Goal: Task Accomplishment & Management: Manage account settings

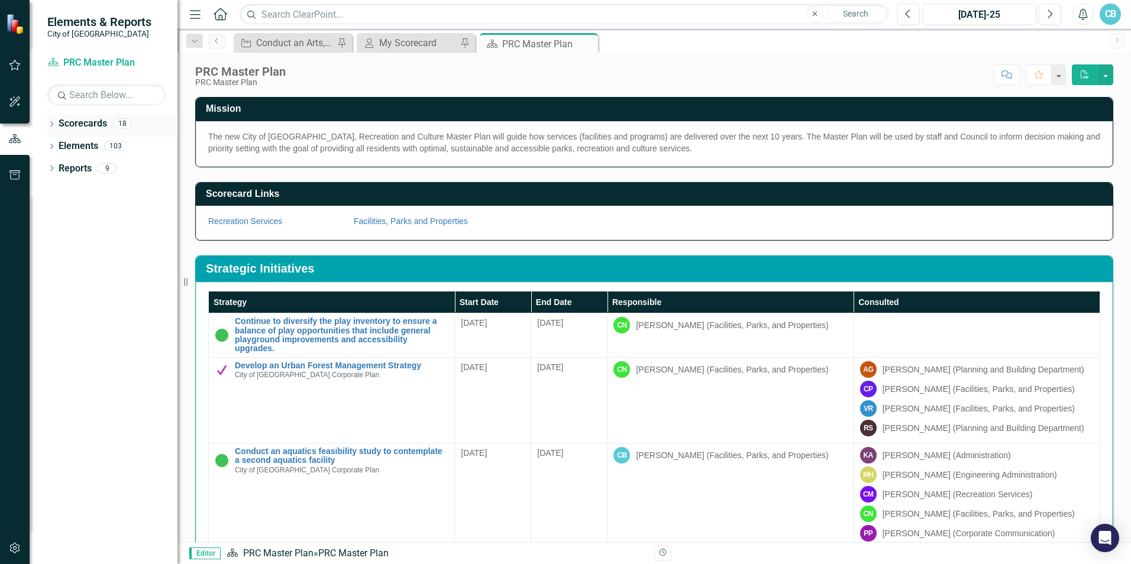
click at [50, 128] on div "Dropdown" at bounding box center [51, 125] width 8 height 10
click at [56, 143] on icon "Dropdown" at bounding box center [57, 145] width 9 height 7
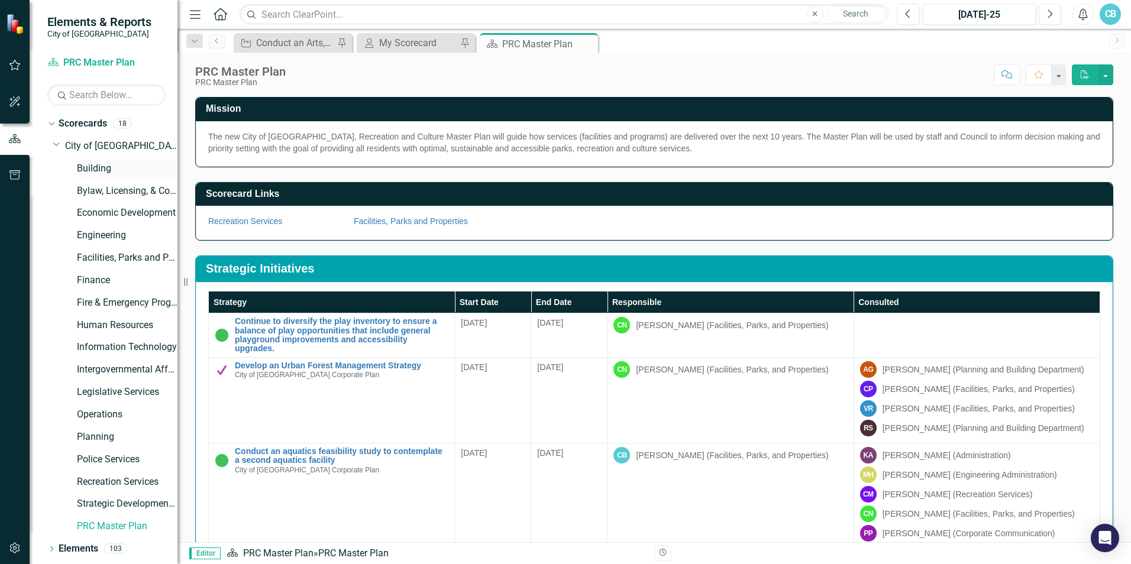
scroll to position [20, 0]
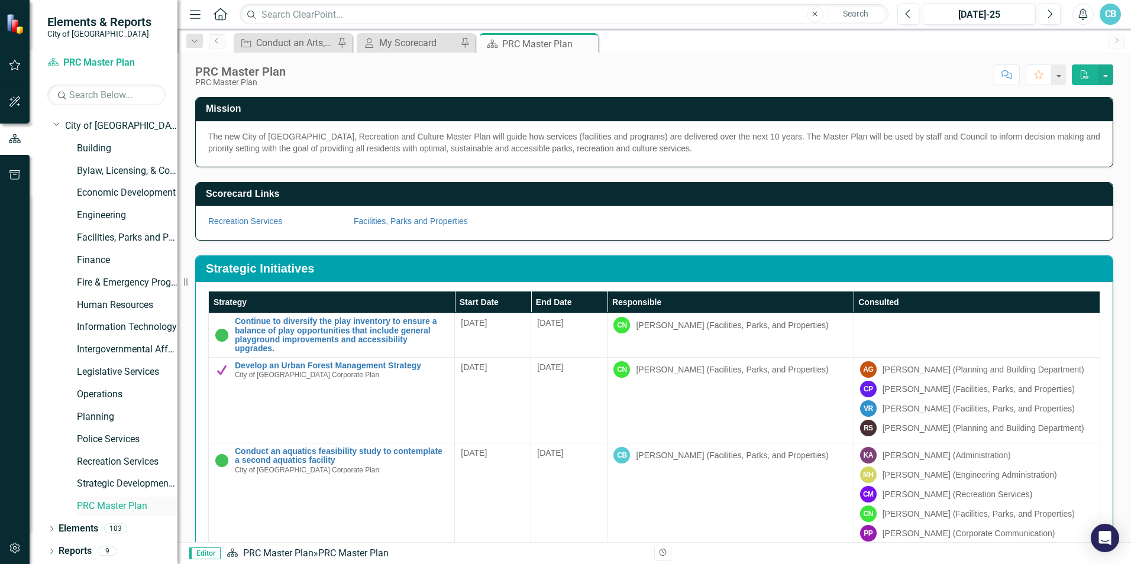
click at [98, 508] on link "PRC Master Plan" at bounding box center [127, 507] width 101 height 14
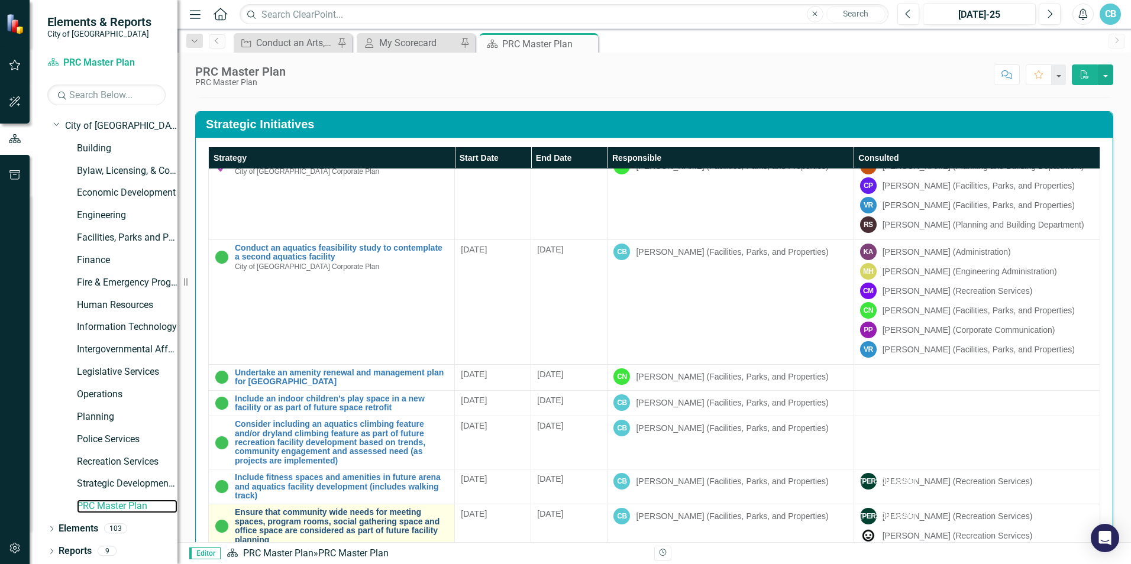
scroll to position [118, 0]
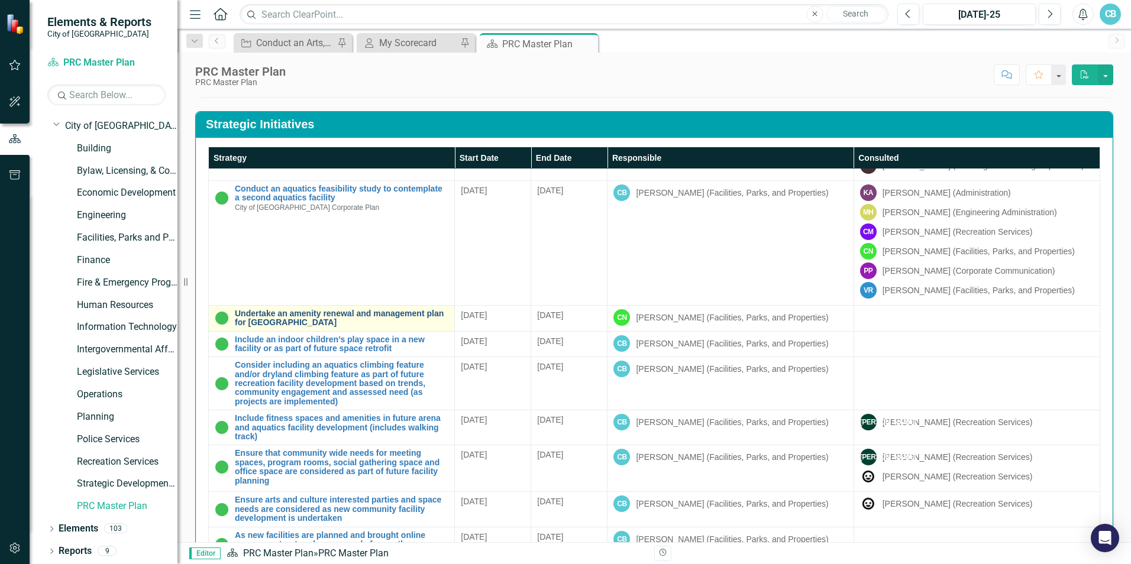
click at [360, 324] on link "Undertake an amenity renewal and management plan for [GEOGRAPHIC_DATA]" at bounding box center [342, 318] width 214 height 18
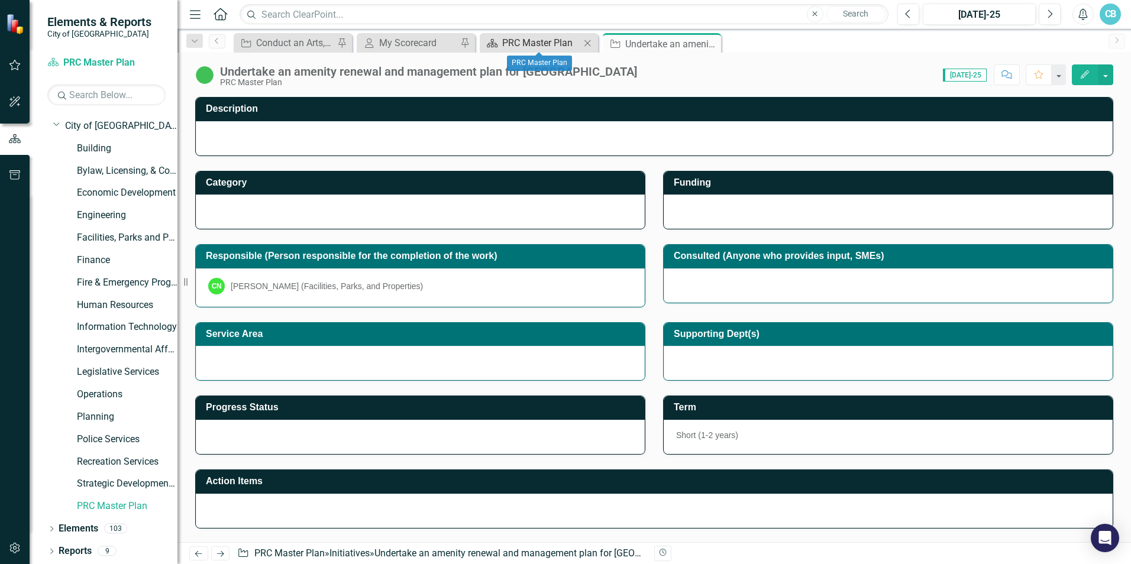
click at [541, 40] on div "PRC Master Plan" at bounding box center [541, 42] width 78 height 15
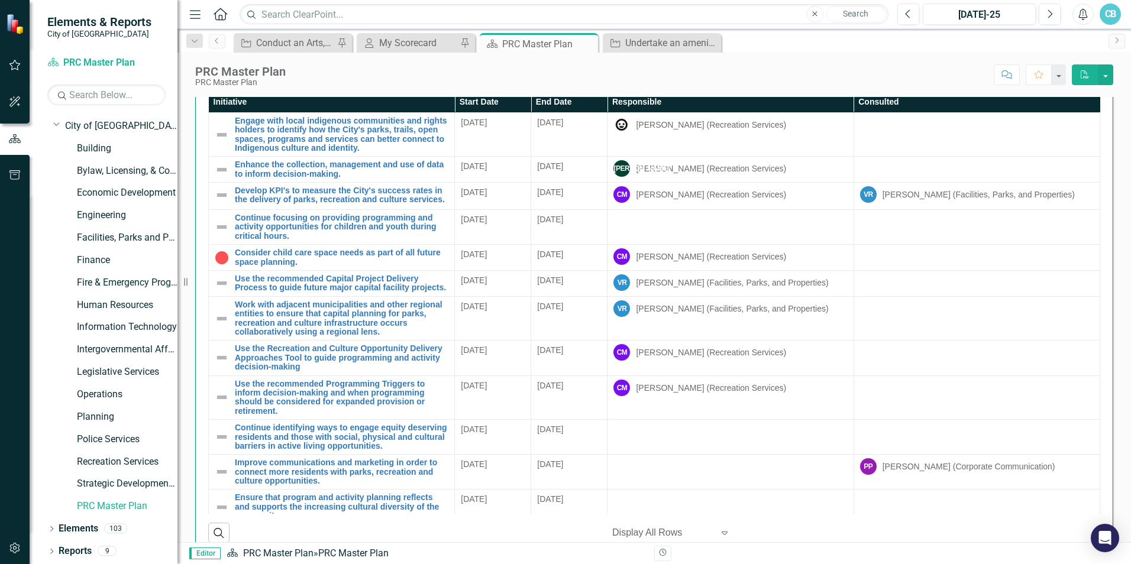
scroll to position [2518, 0]
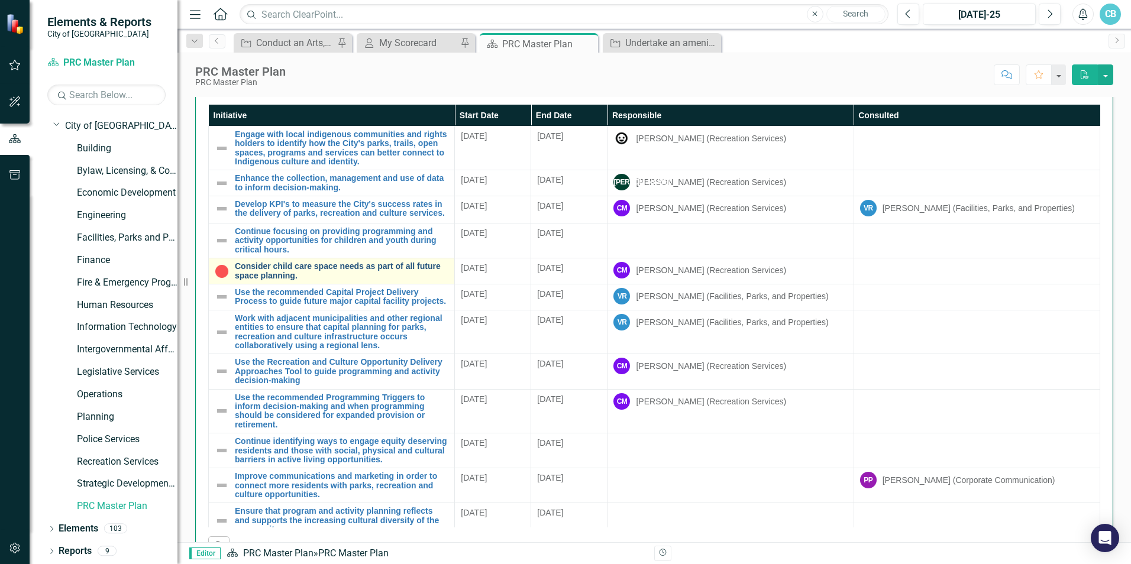
click at [411, 280] on link "Consider child care space needs as part of all future space planning." at bounding box center [342, 271] width 214 height 18
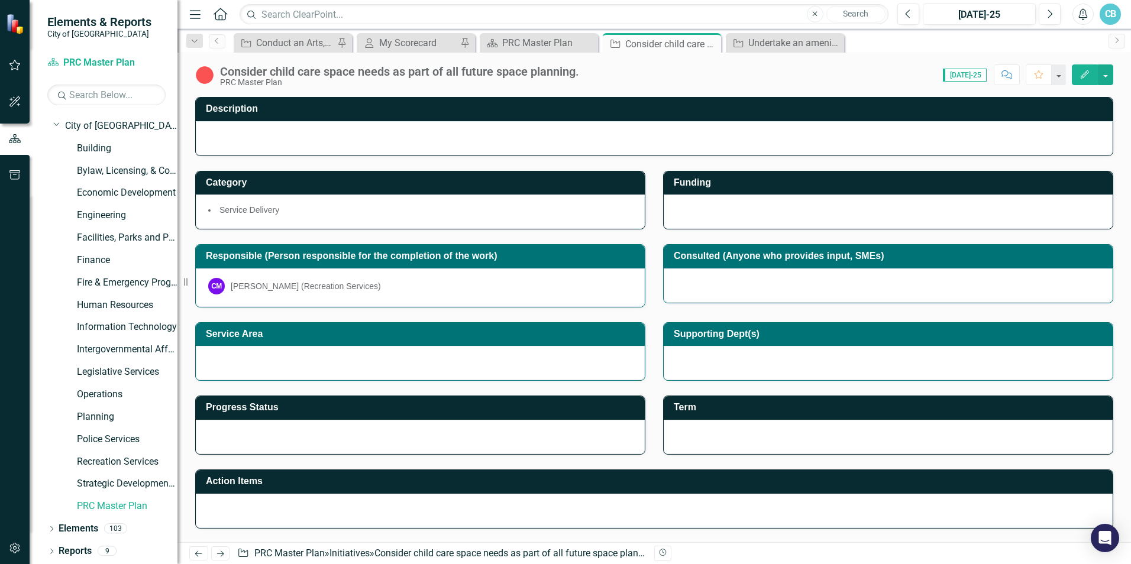
click at [256, 143] on div at bounding box center [654, 138] width 917 height 34
click at [273, 136] on div at bounding box center [654, 138] width 917 height 34
click at [544, 42] on div "PRC Master Plan" at bounding box center [541, 42] width 78 height 15
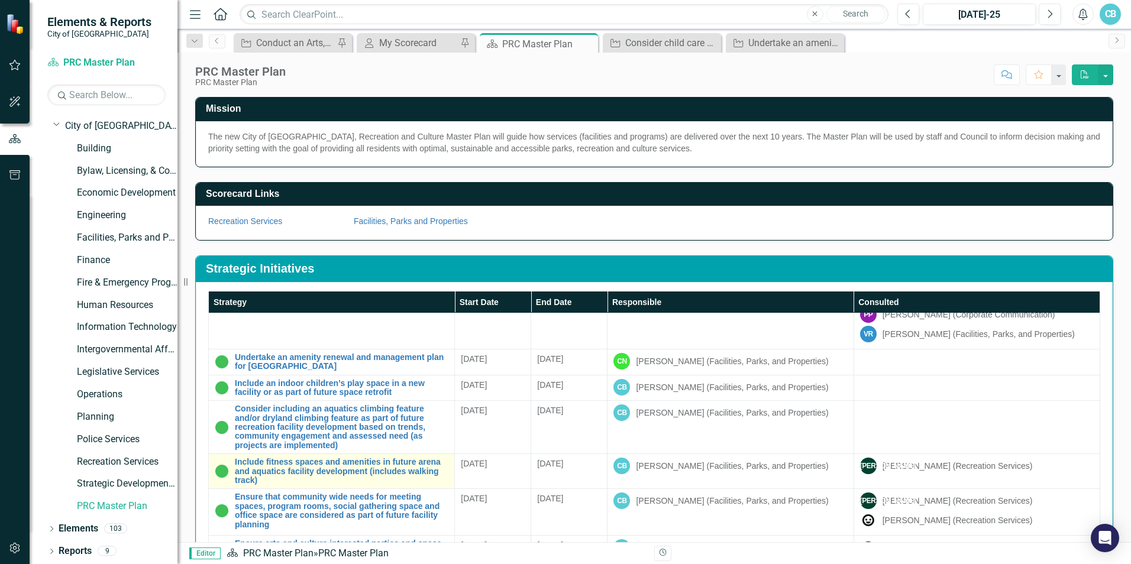
scroll to position [247, 0]
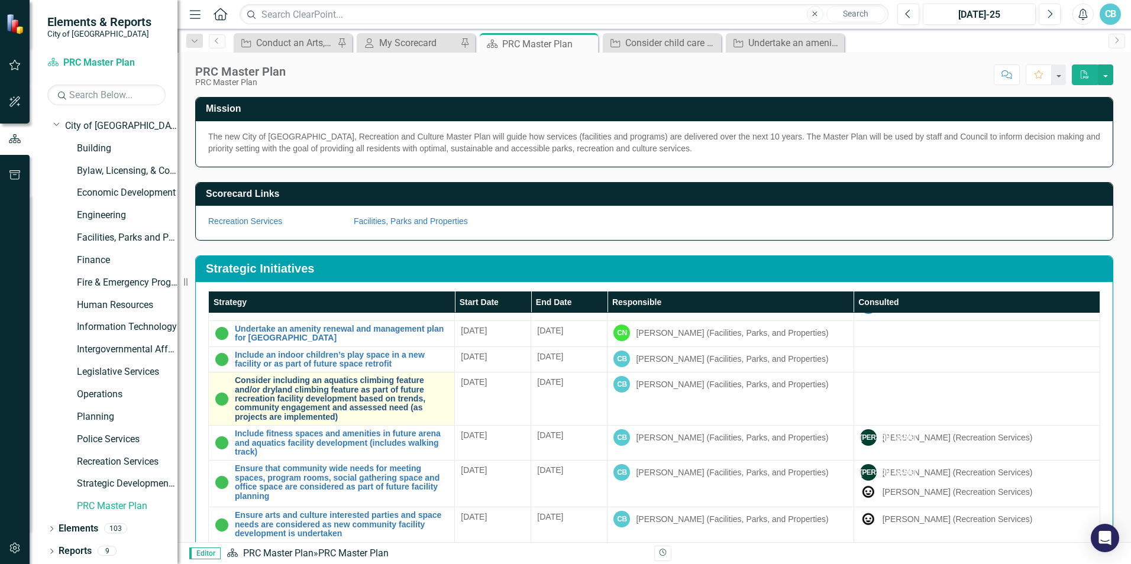
click at [295, 402] on link "Consider including an aquatics climbing feature and/or dryland climbing feature…" at bounding box center [342, 399] width 214 height 46
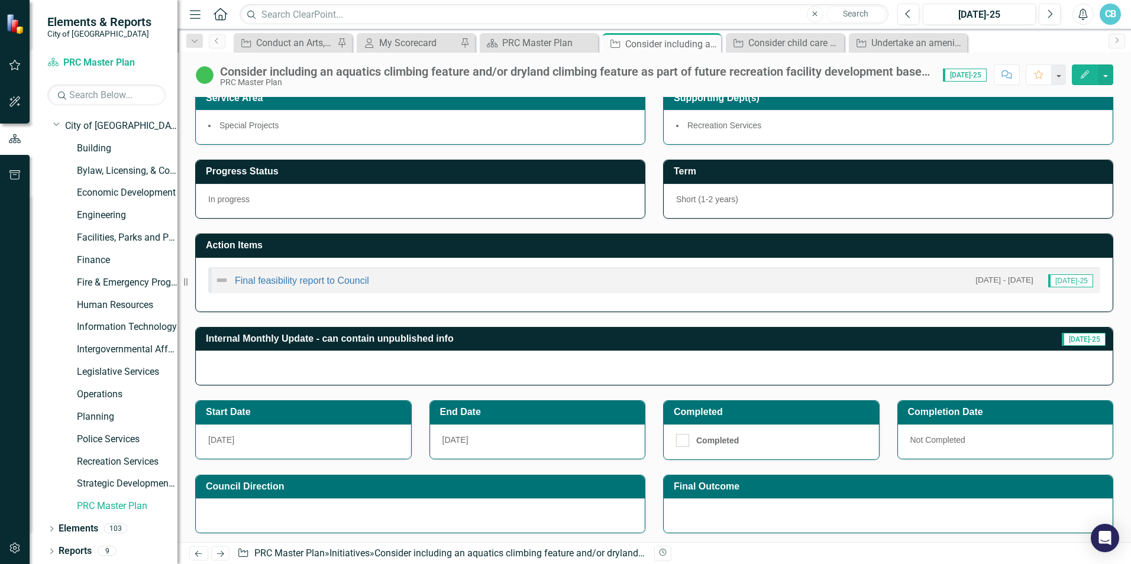
scroll to position [237, 0]
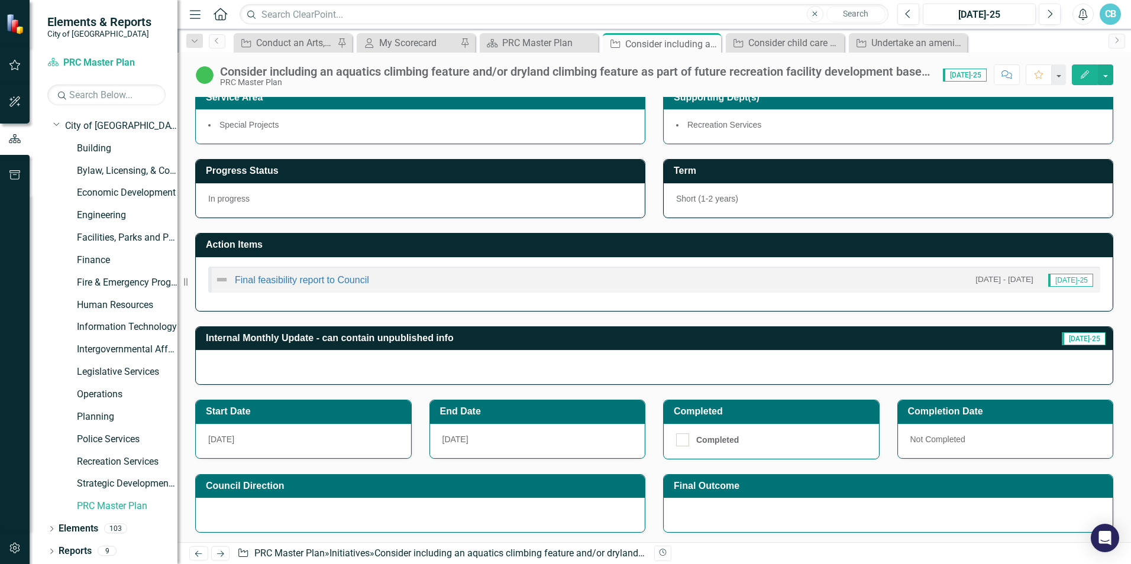
click at [268, 369] on div at bounding box center [654, 367] width 917 height 34
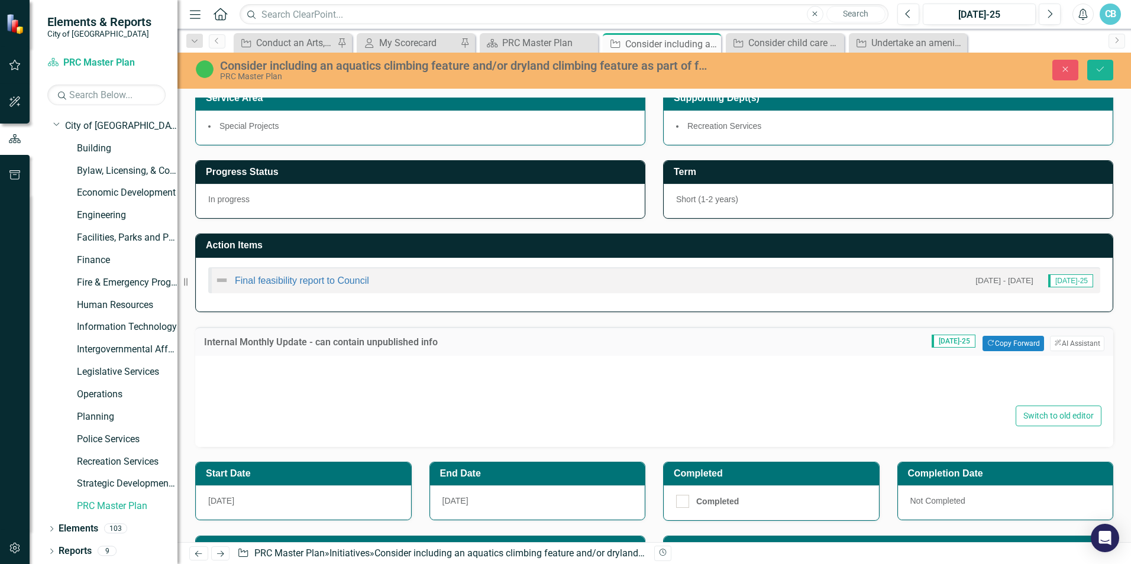
click at [303, 385] on div at bounding box center [654, 384] width 894 height 38
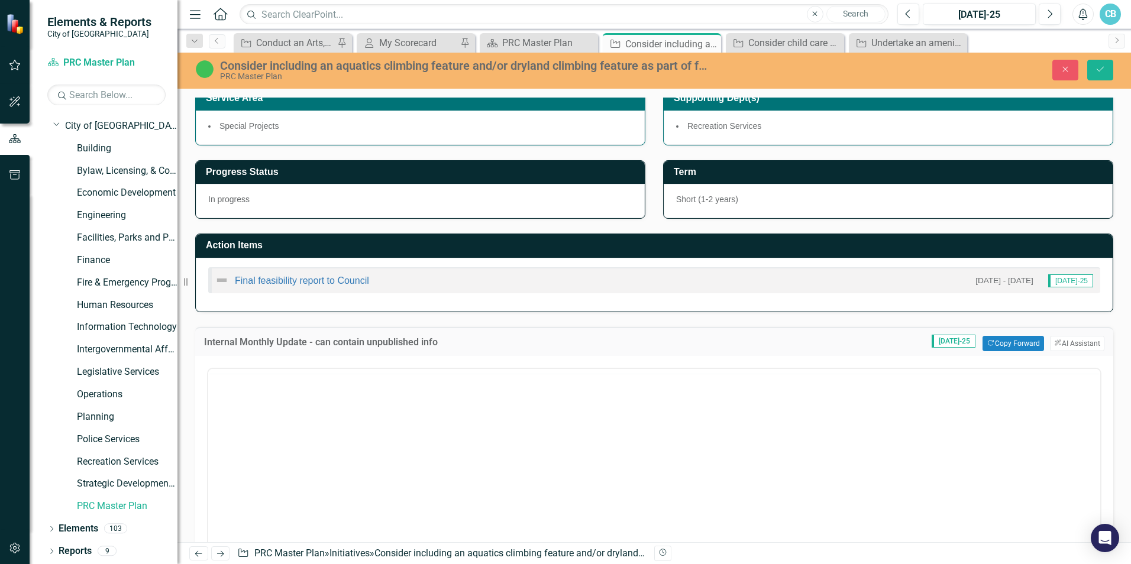
scroll to position [0, 0]
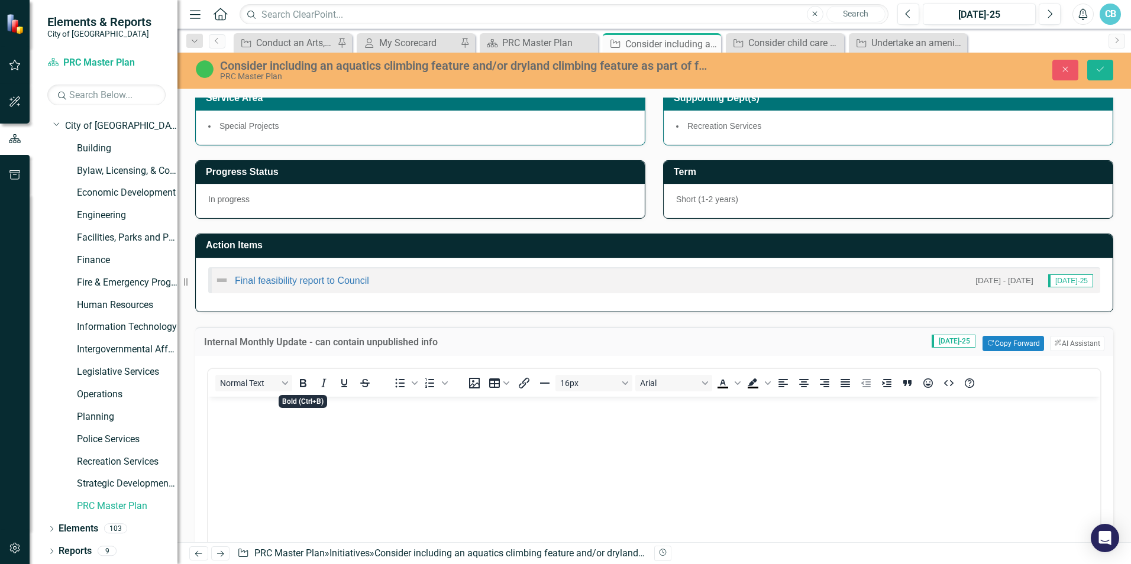
click at [256, 458] on body "Rich Text Area. Press ALT-0 for help." at bounding box center [654, 485] width 892 height 177
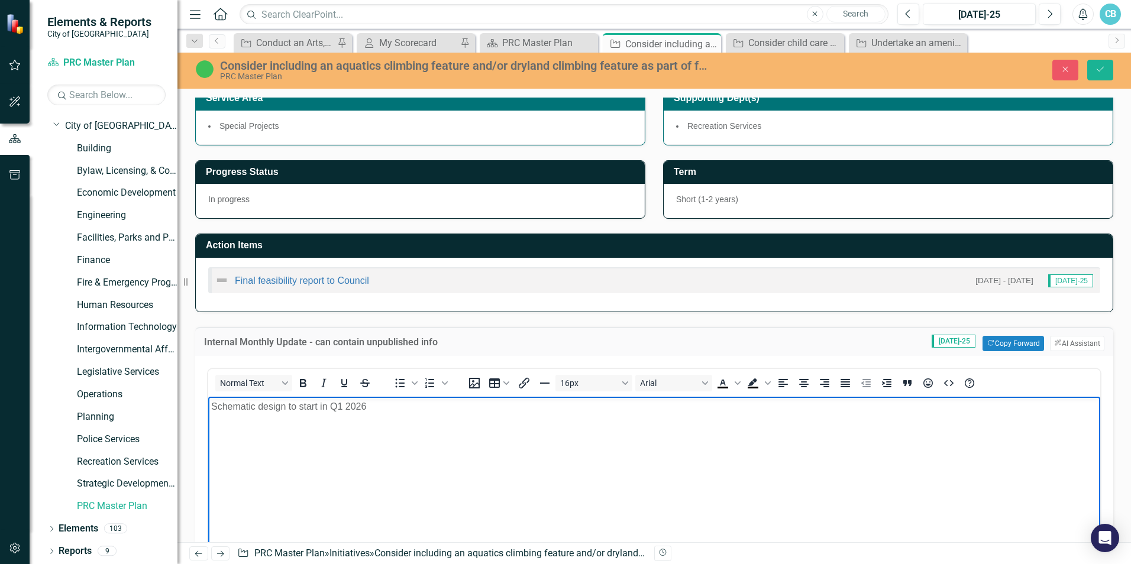
click at [360, 502] on body "Schematic design to start in Q1 2026" at bounding box center [654, 485] width 892 height 177
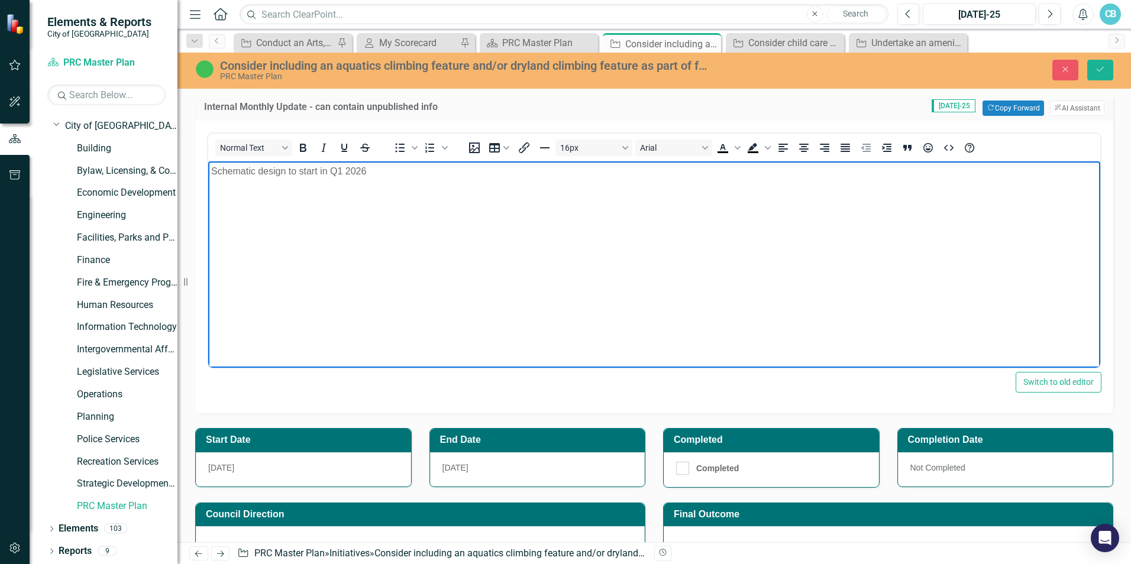
scroll to position [473, 0]
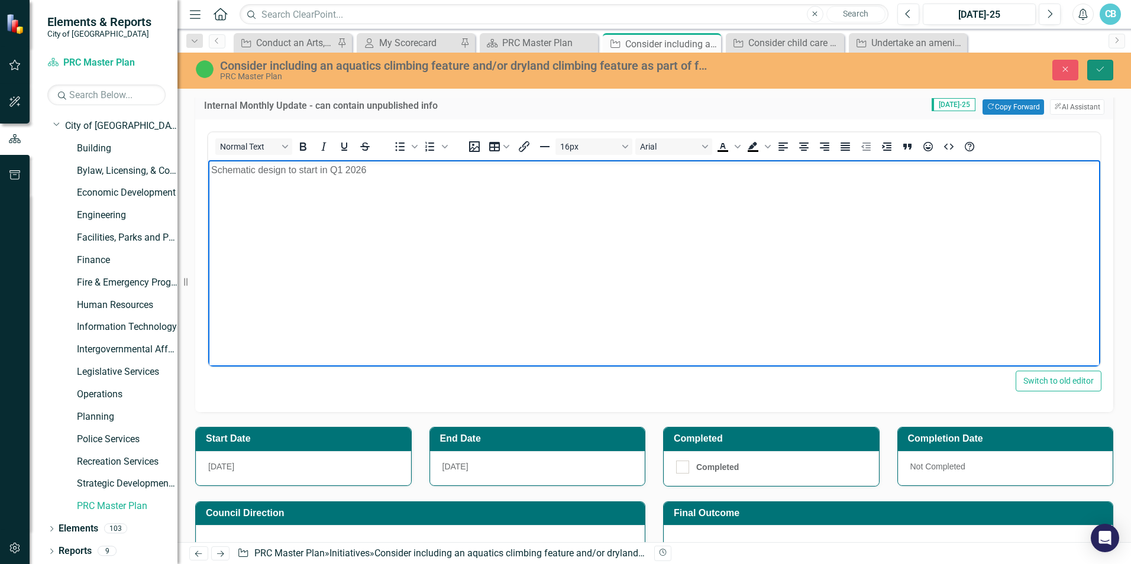
click at [1097, 65] on icon "Save" at bounding box center [1100, 69] width 11 height 8
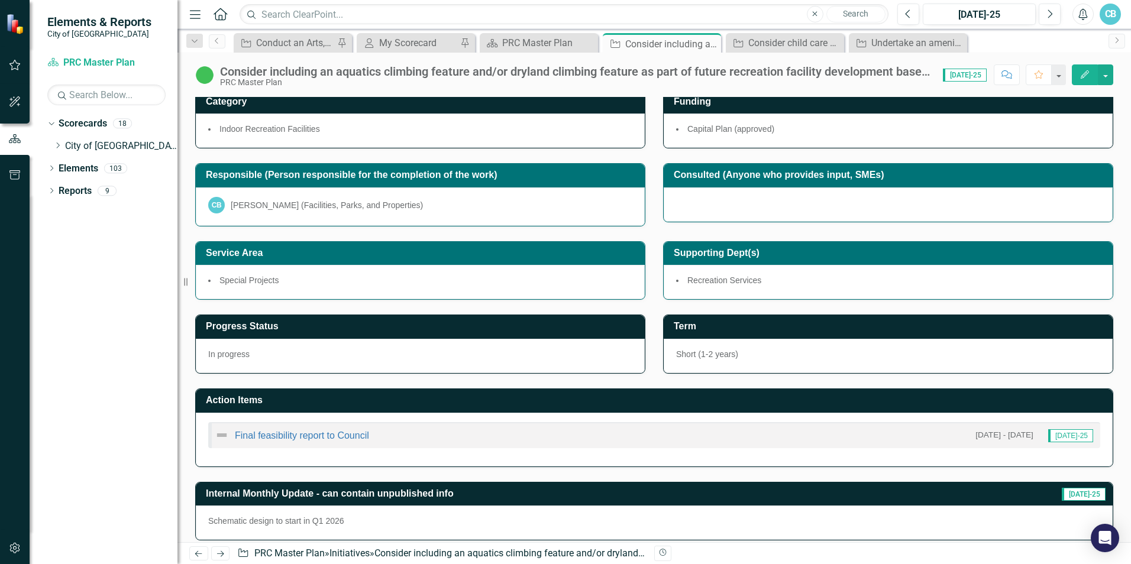
scroll to position [0, 0]
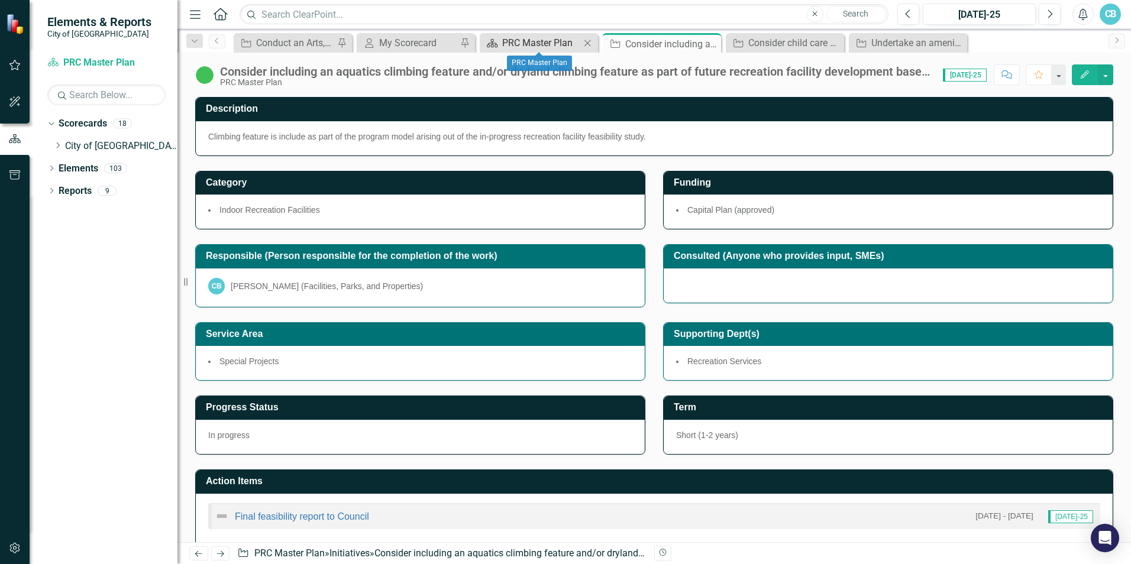
click at [518, 47] on div "PRC Master Plan" at bounding box center [541, 42] width 78 height 15
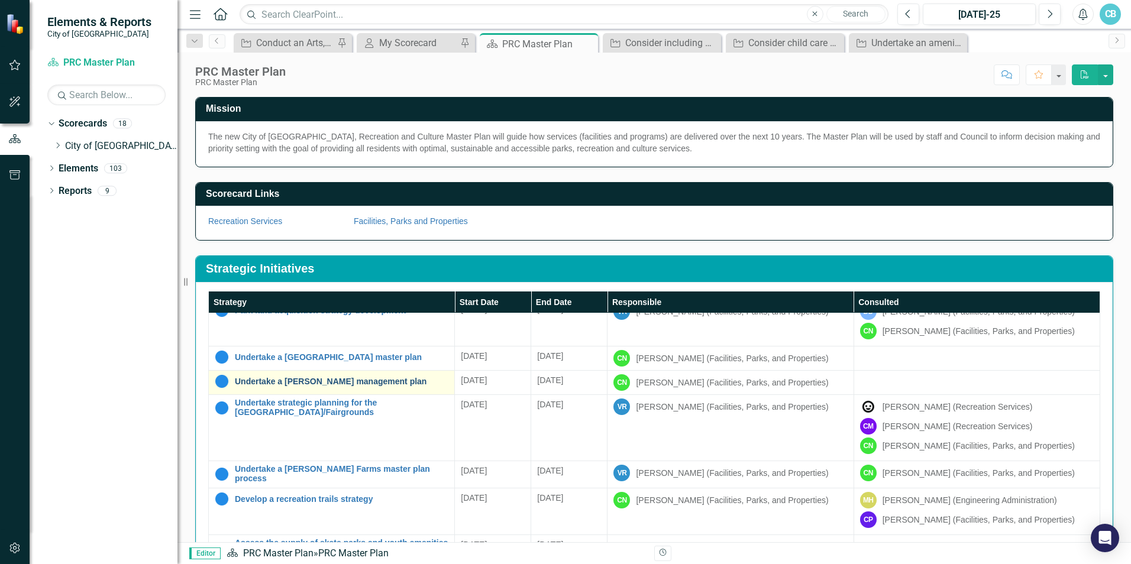
scroll to position [696, 0]
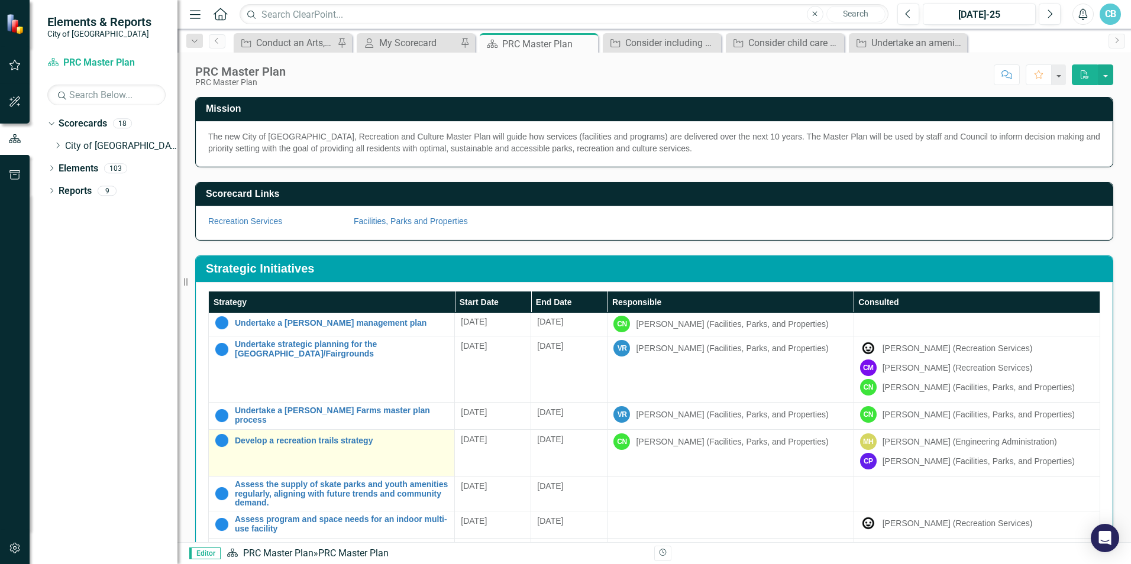
click at [341, 448] on div "Develop a recreation trails strategy" at bounding box center [332, 441] width 234 height 14
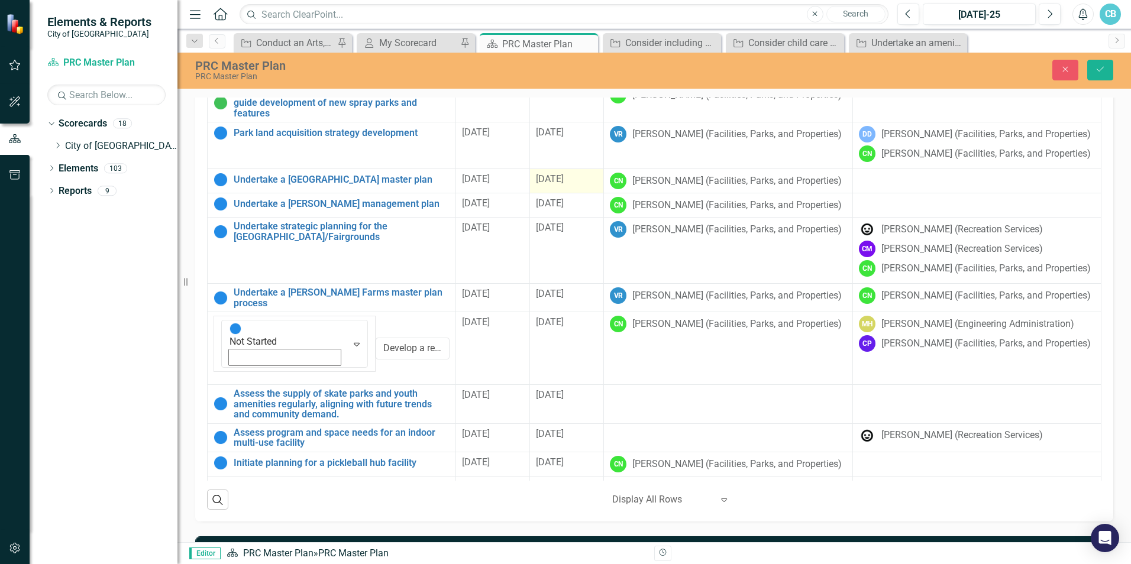
scroll to position [586, 0]
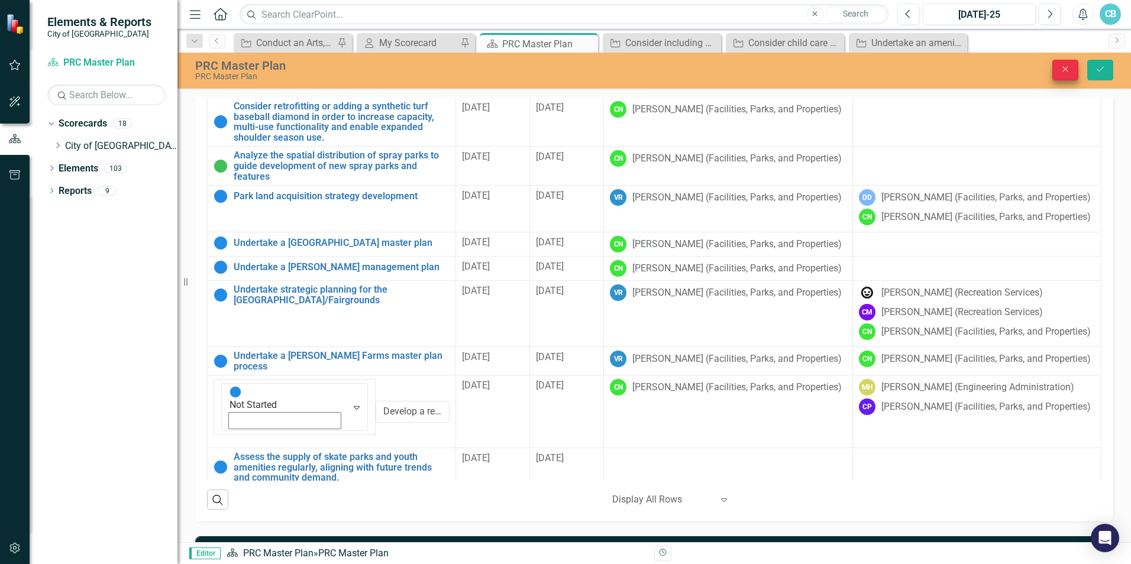
click at [1061, 79] on div "PRC Master Plan PRC Master Plan Close Save" at bounding box center [654, 70] width 954 height 22
click at [1063, 75] on button "Close" at bounding box center [1065, 70] width 26 height 21
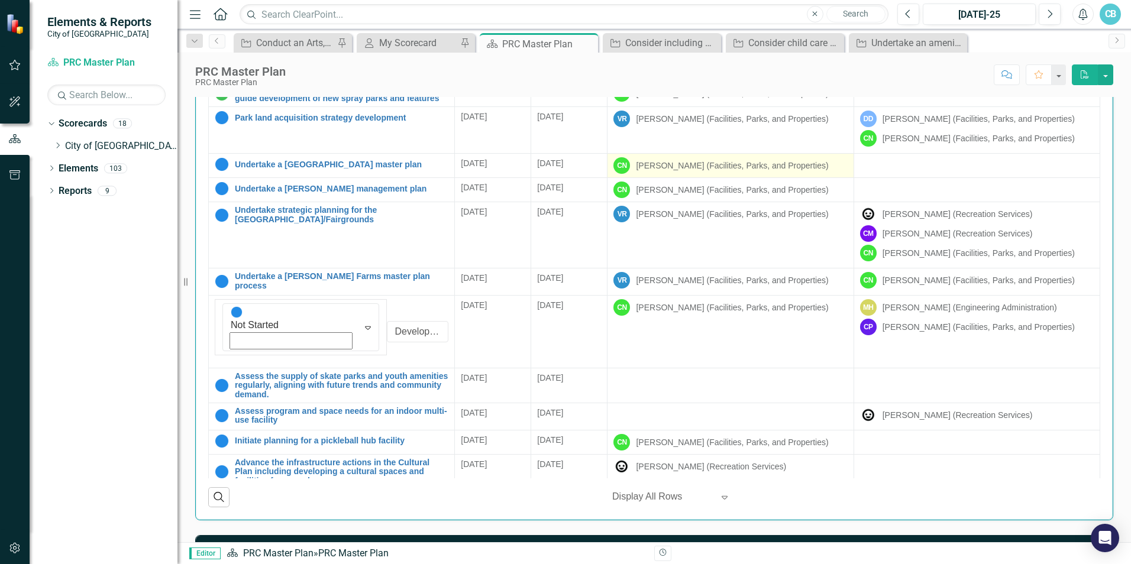
scroll to position [235, 0]
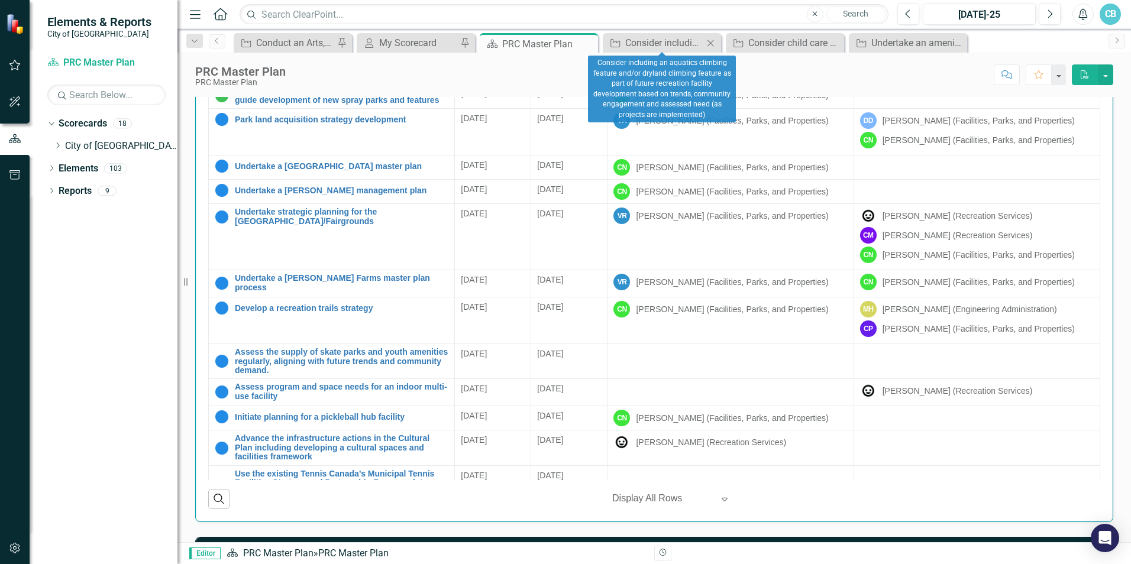
click at [709, 45] on icon "Close" at bounding box center [711, 42] width 12 height 9
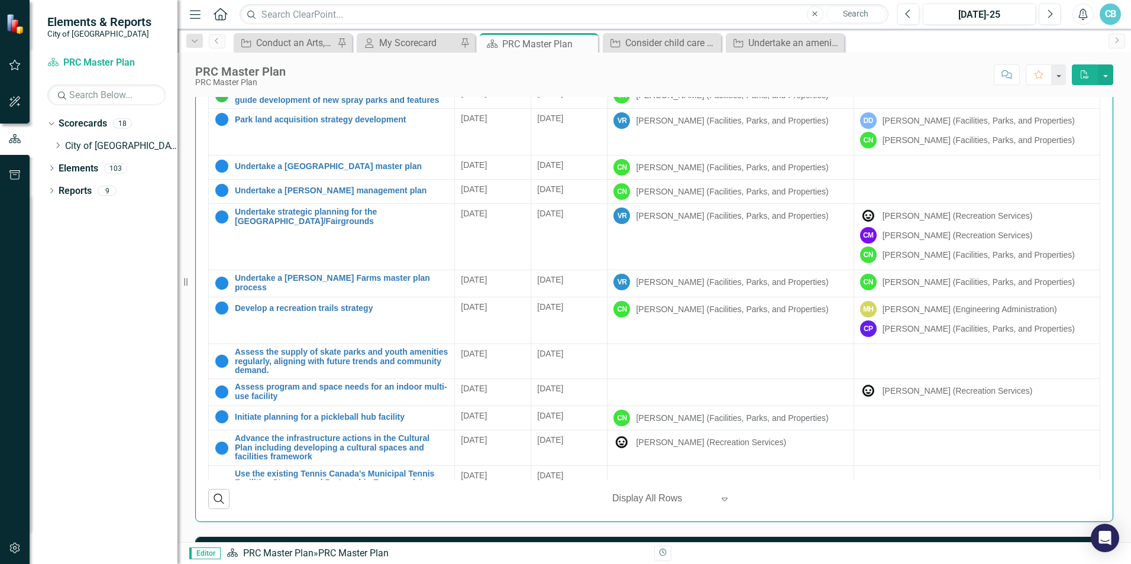
click at [0, 0] on icon "Close" at bounding box center [0, 0] width 0 height 0
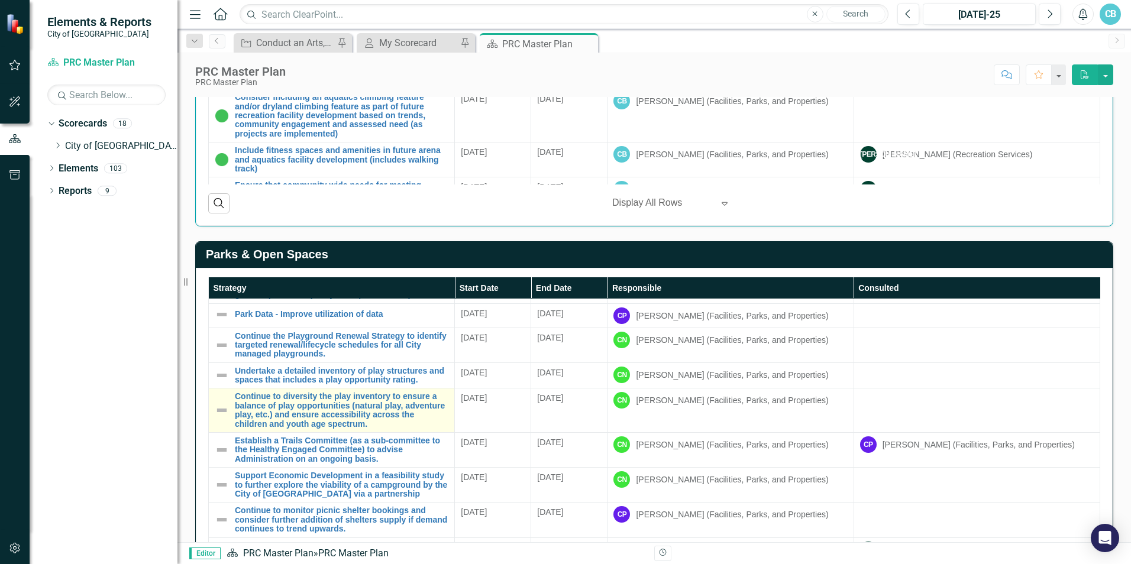
scroll to position [0, 0]
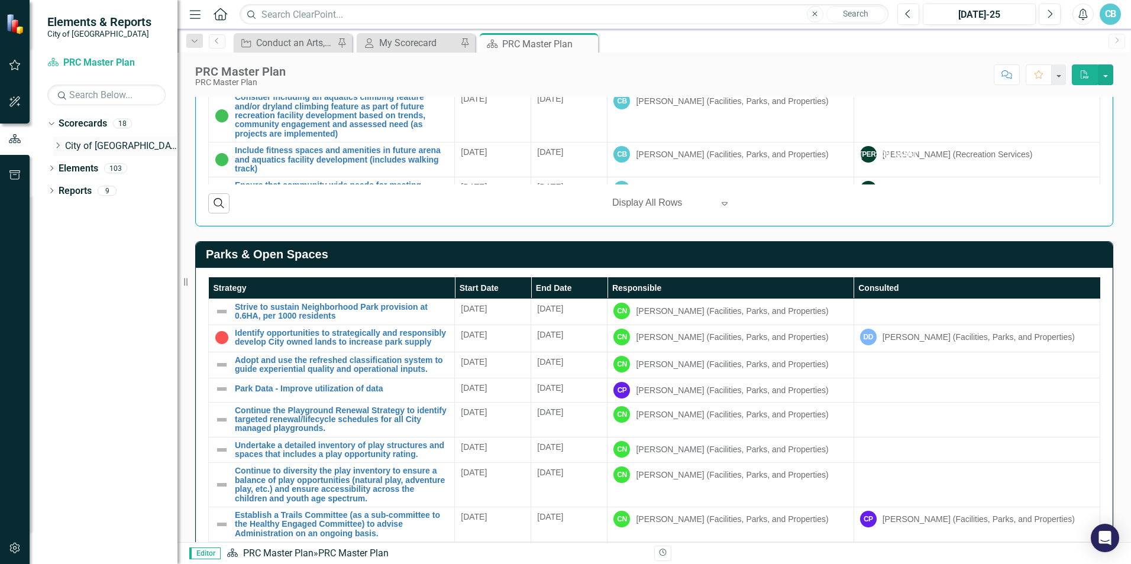
click at [53, 146] on div "Dropdown Scorecards 18 Dropdown City of Maple Ridge Corporate Plan Building Byl…" at bounding box center [112, 136] width 130 height 45
drag, startPoint x: 62, startPoint y: 142, endPoint x: 52, endPoint y: 146, distance: 10.9
click at [62, 142] on icon "Dropdown" at bounding box center [57, 145] width 9 height 7
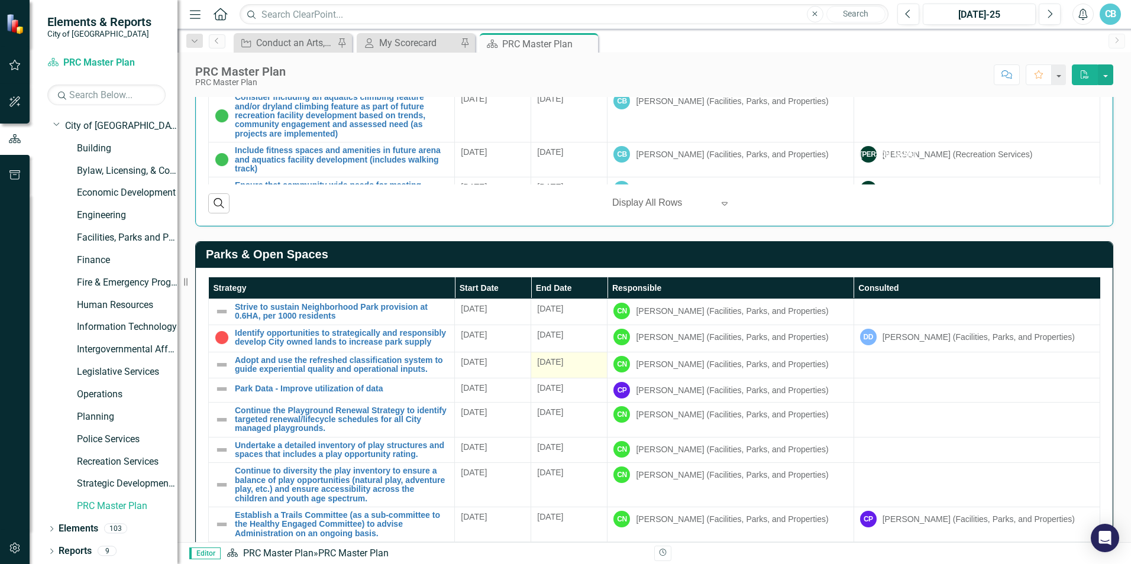
scroll to position [59, 0]
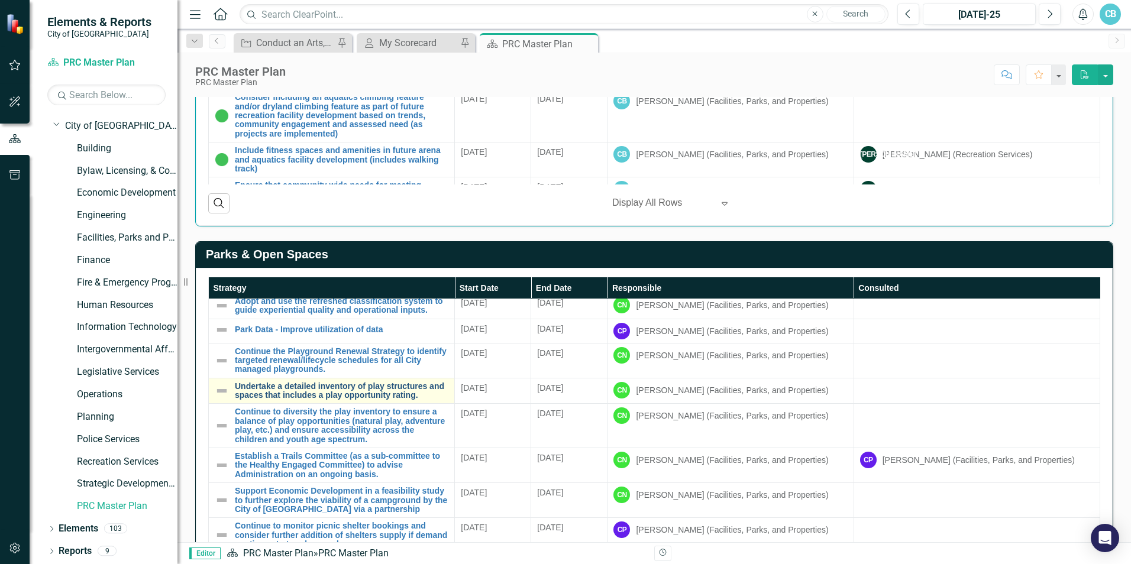
click at [370, 399] on link "Undertake a detailed inventory of play structures and spaces that includes a pl…" at bounding box center [342, 391] width 214 height 18
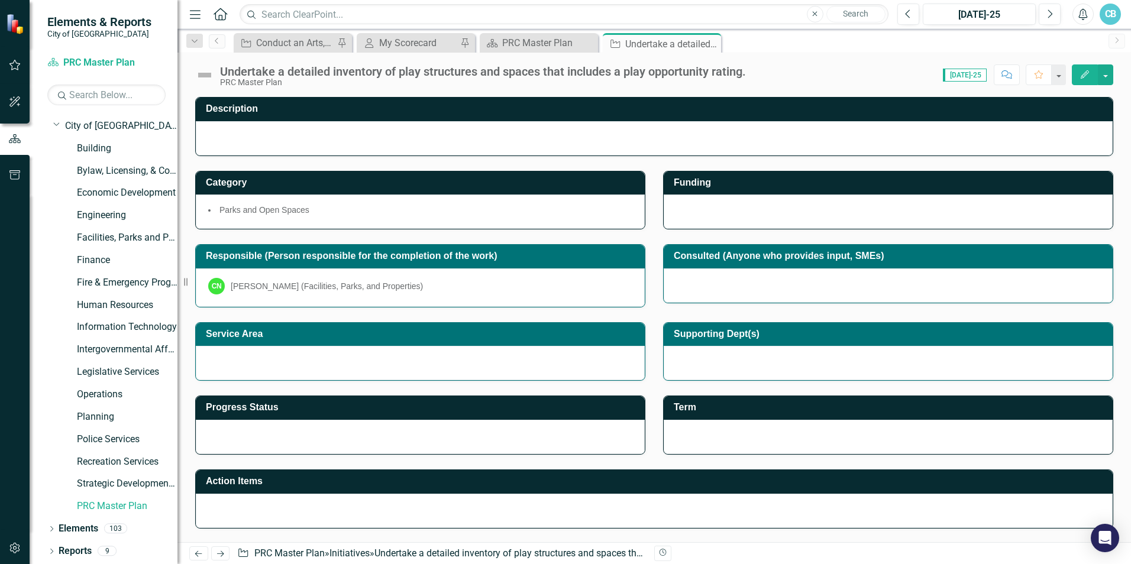
click at [874, 196] on div at bounding box center [888, 212] width 449 height 34
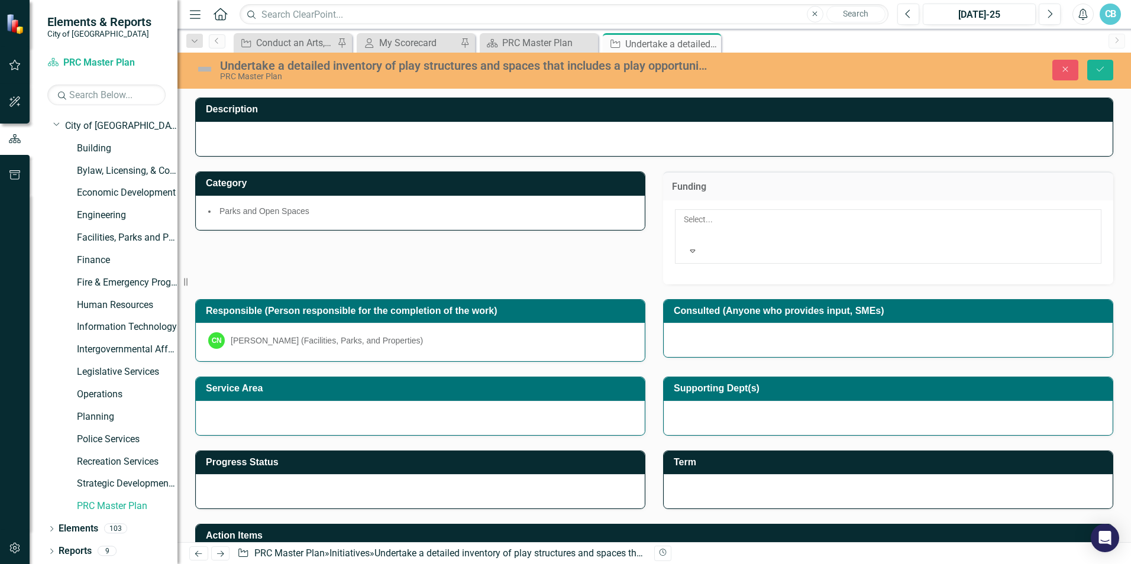
click at [698, 247] on icon "Expand" at bounding box center [692, 251] width 11 height 8
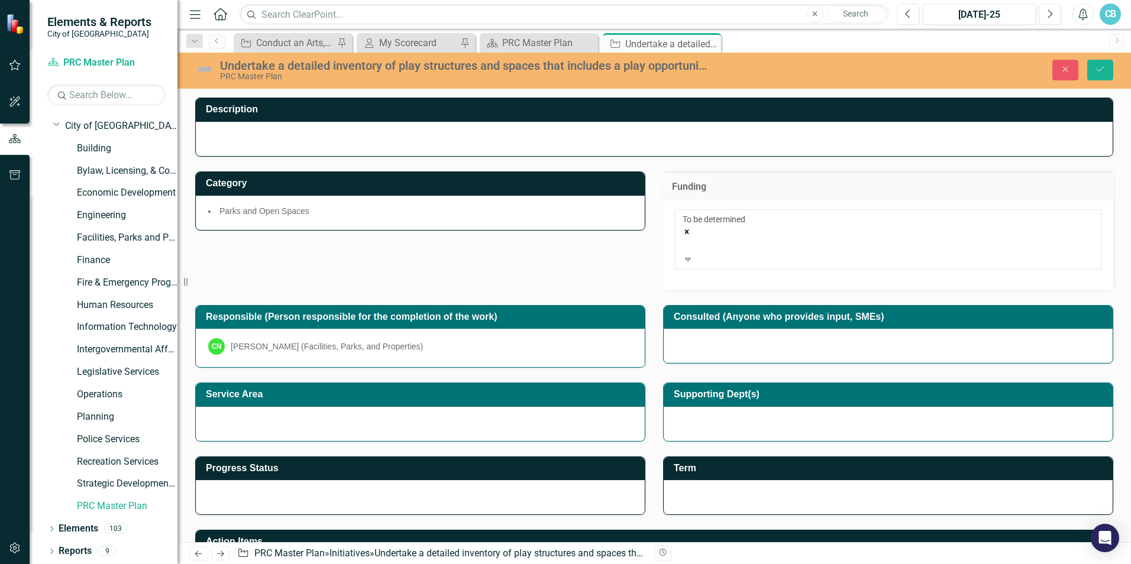
click at [834, 329] on div at bounding box center [888, 346] width 449 height 34
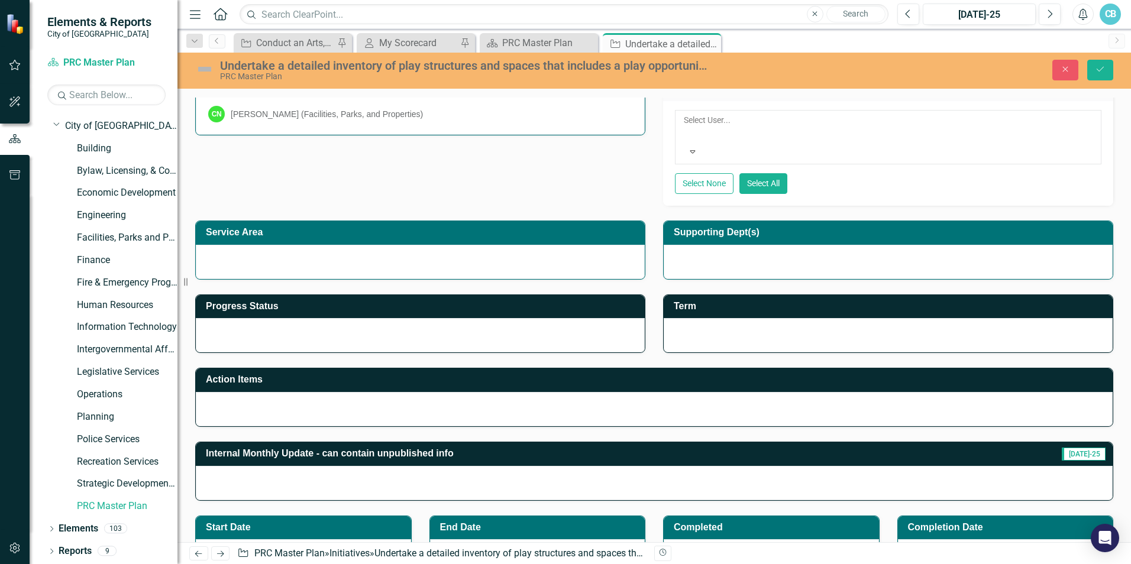
scroll to position [237, 0]
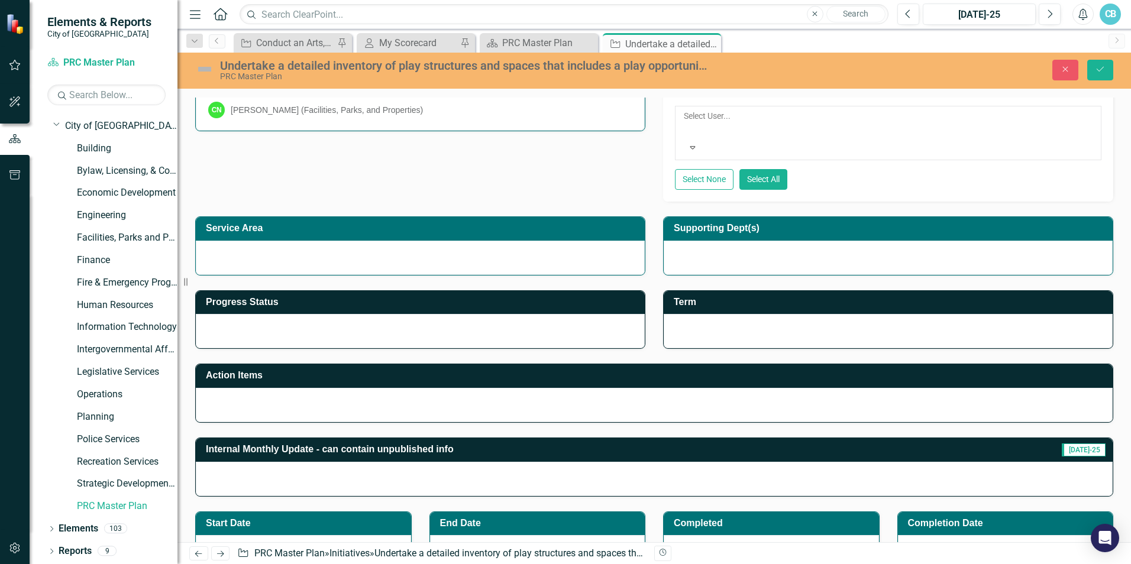
click at [250, 388] on div at bounding box center [654, 405] width 917 height 34
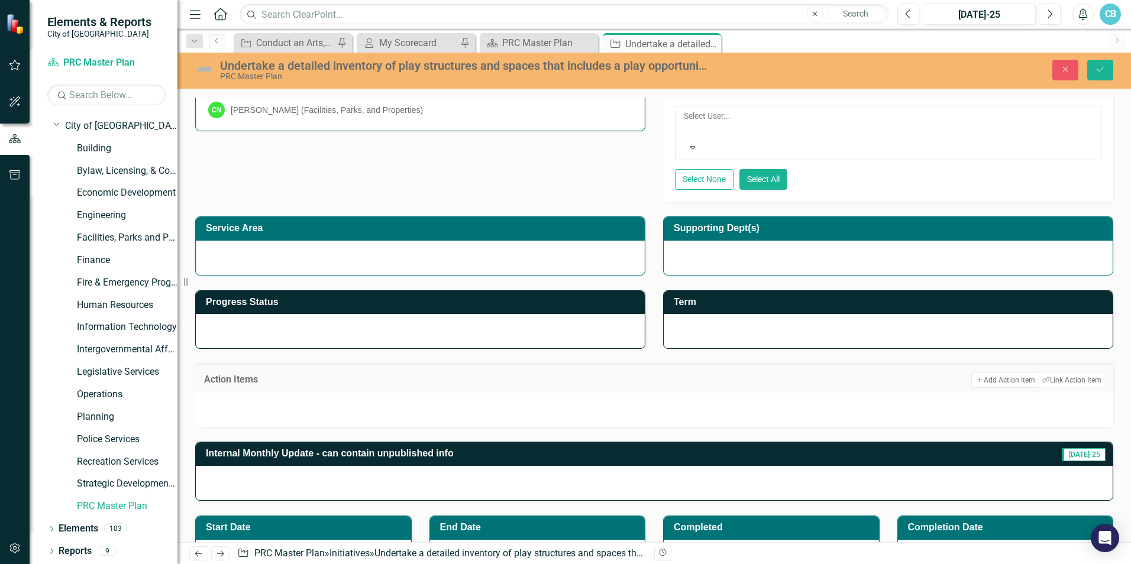
click at [250, 393] on div at bounding box center [654, 410] width 918 height 34
click at [972, 373] on button "Add Add Action Item" at bounding box center [1004, 380] width 67 height 15
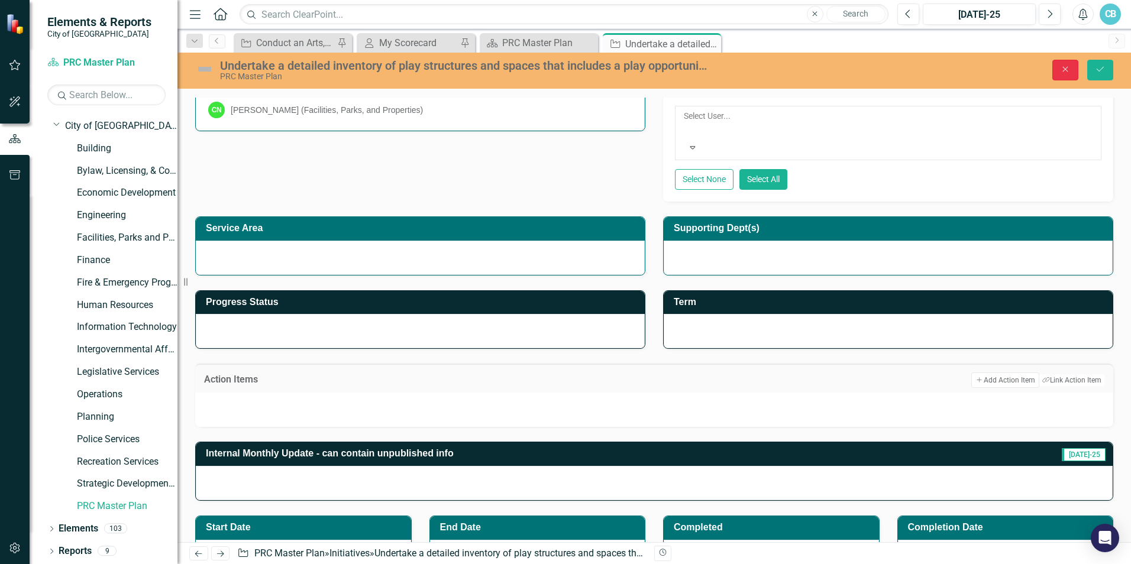
click at [1069, 64] on button "Close" at bounding box center [1065, 70] width 26 height 21
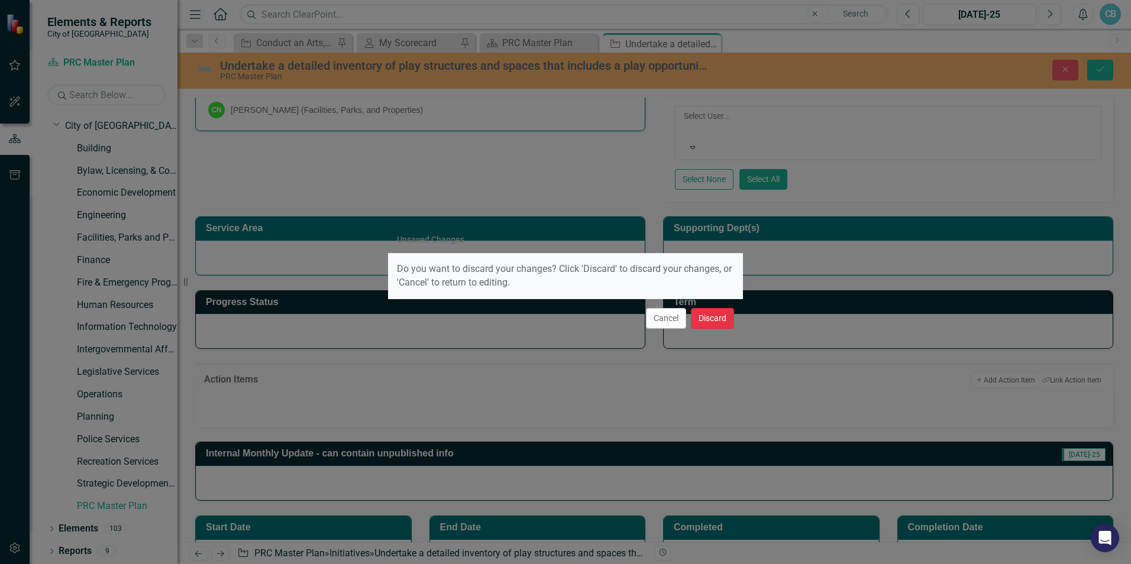
click at [711, 314] on button "Discard" at bounding box center [712, 318] width 43 height 21
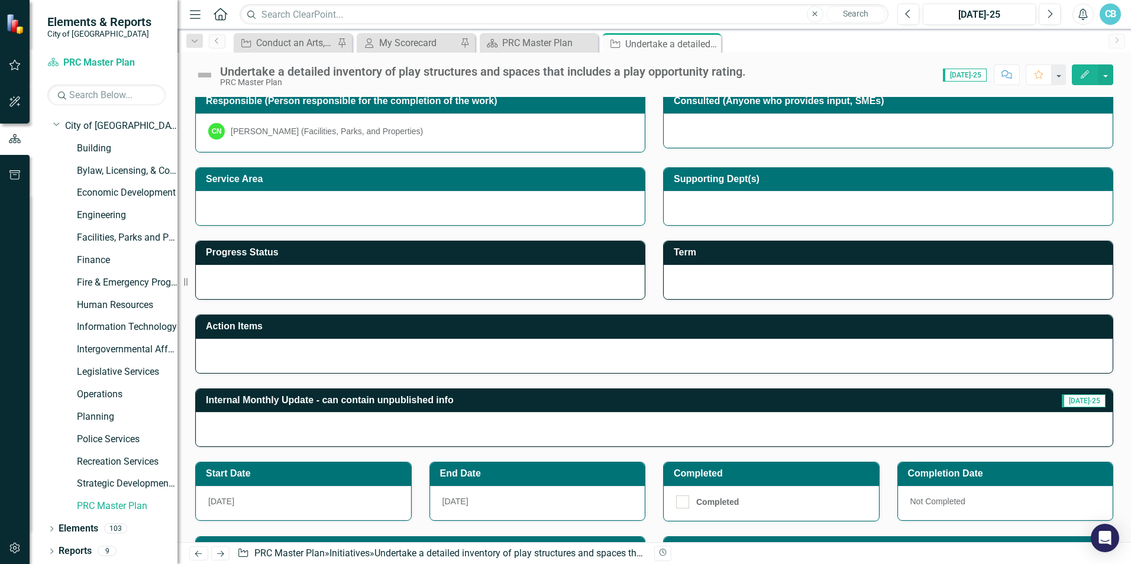
scroll to position [62, 0]
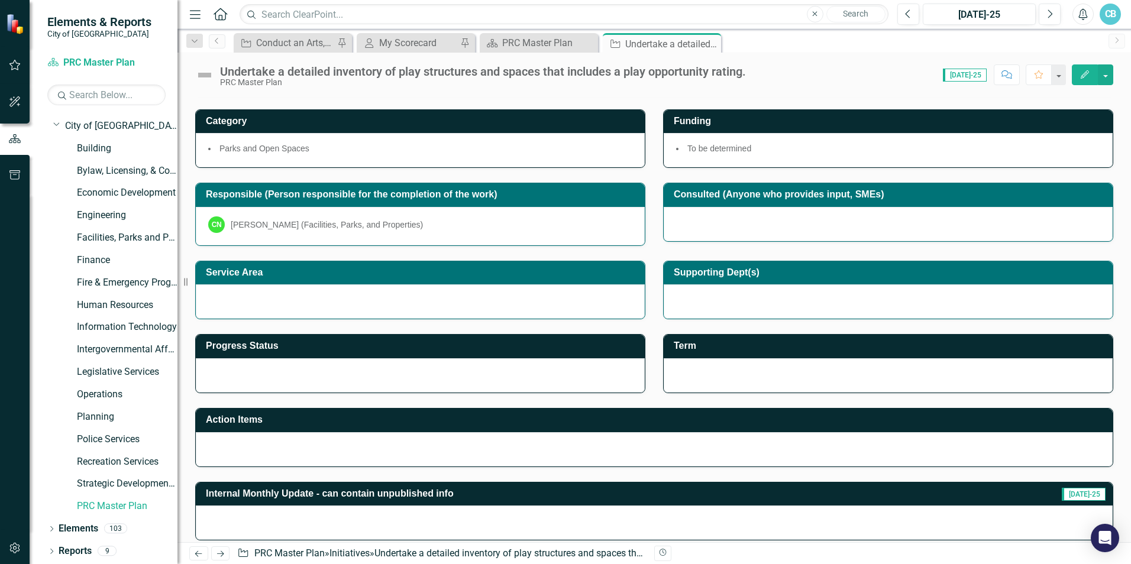
click at [1116, 15] on div "CB" at bounding box center [1110, 14] width 21 height 21
click at [1083, 148] on link "Logout Log Out" at bounding box center [1073, 149] width 93 height 22
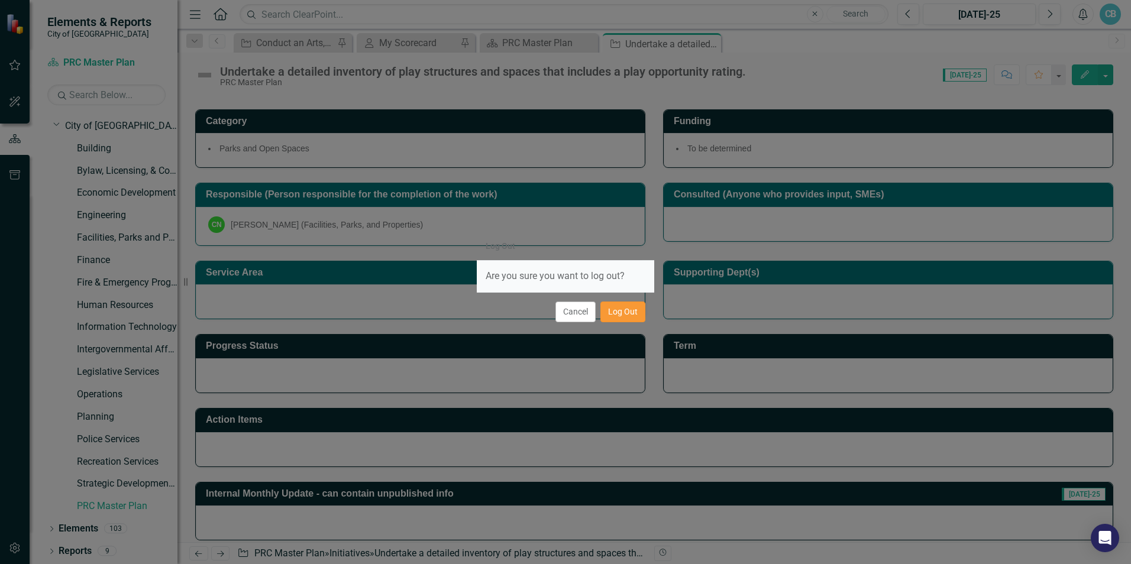
click at [624, 314] on button "Log Out" at bounding box center [622, 312] width 45 height 21
